Goal: Contribute content

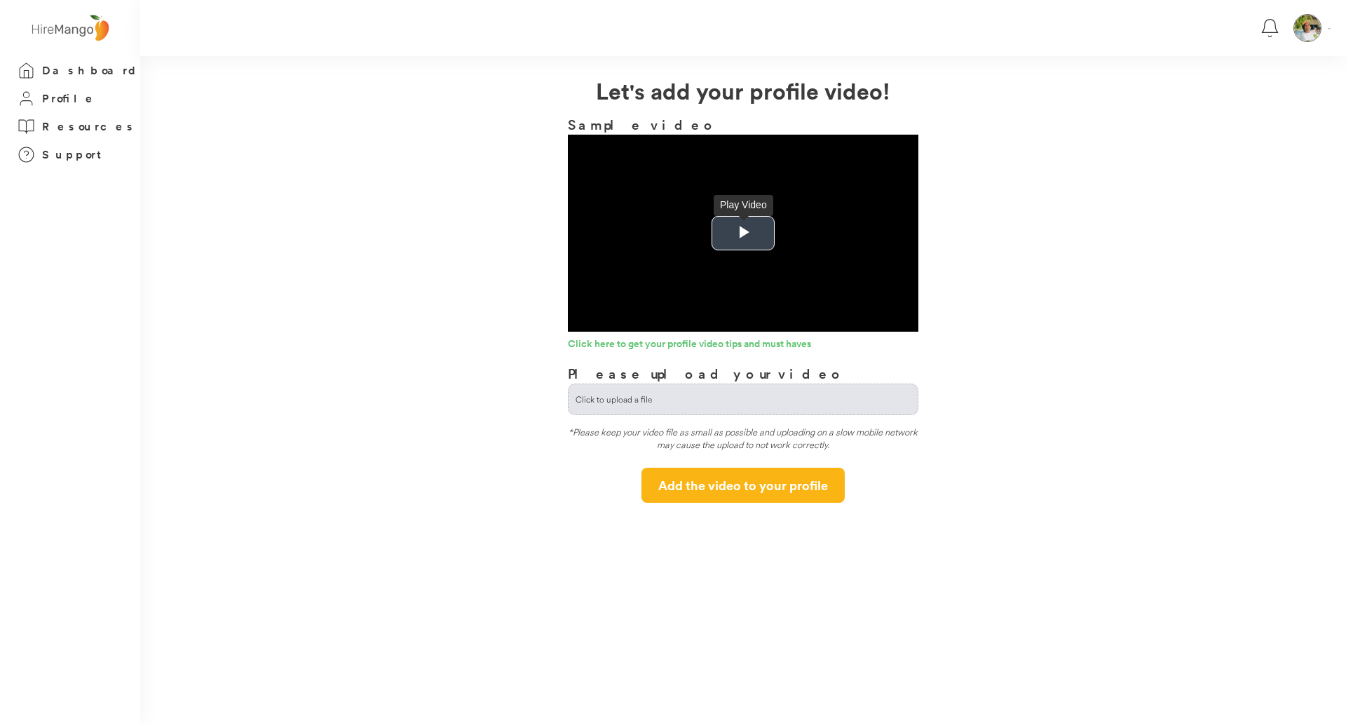
click at [743, 233] on span "Video Player" at bounding box center [743, 233] width 0 height 0
click at [1007, 368] on div "**********" at bounding box center [743, 288] width 1206 height 429
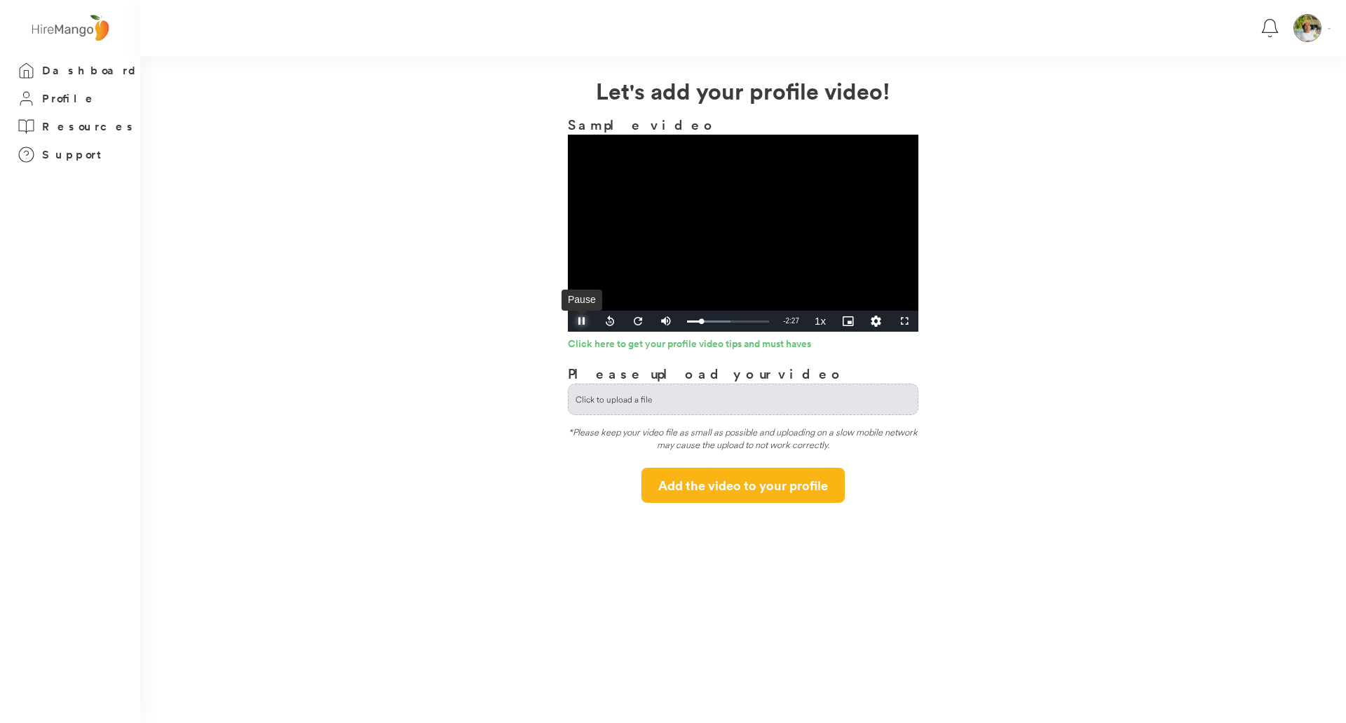
drag, startPoint x: 583, startPoint y: 323, endPoint x: 574, endPoint y: 308, distance: 17.6
click at [583, 321] on span "Video Player" at bounding box center [582, 321] width 28 height 0
click at [588, 321] on span "Video Player" at bounding box center [582, 321] width 28 height 0
click at [586, 321] on span "Video Player" at bounding box center [582, 321] width 28 height 0
click at [577, 321] on span "Video Player" at bounding box center [582, 321] width 28 height 0
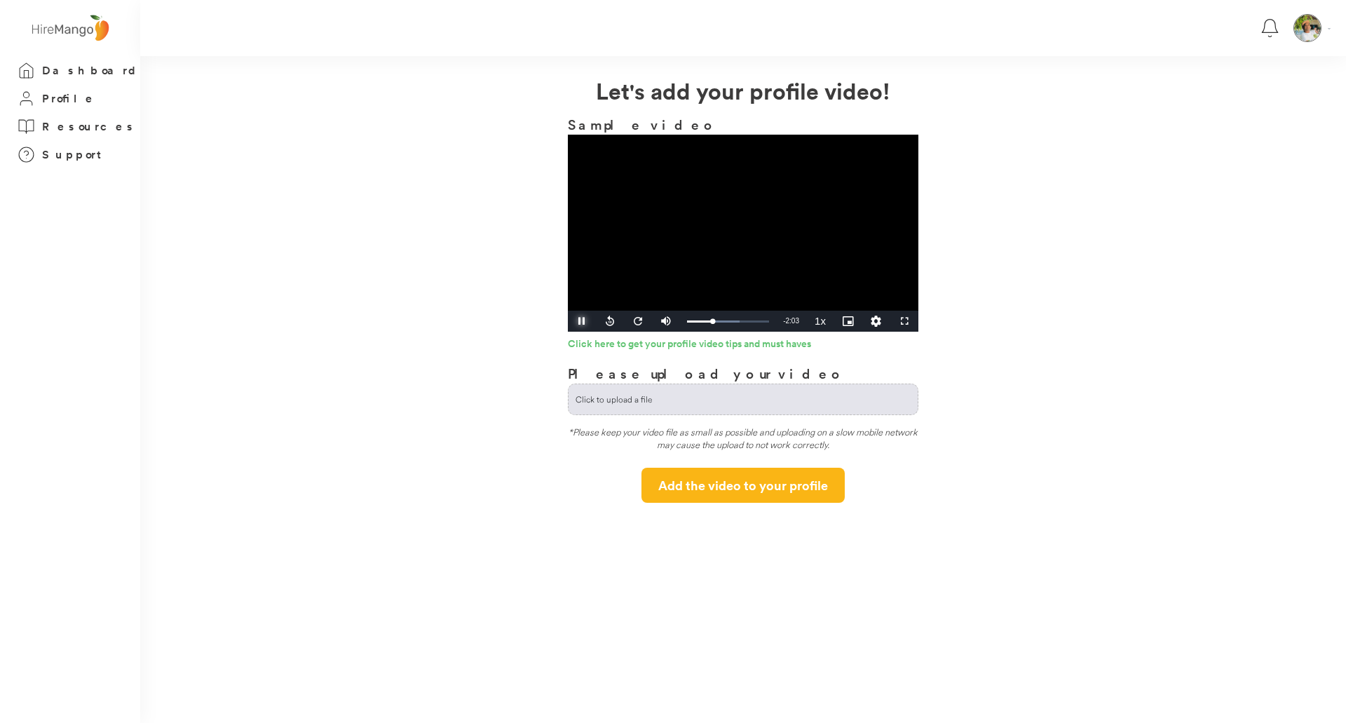
click at [579, 321] on span "Video Player" at bounding box center [582, 321] width 28 height 0
